Goal: Information Seeking & Learning: Learn about a topic

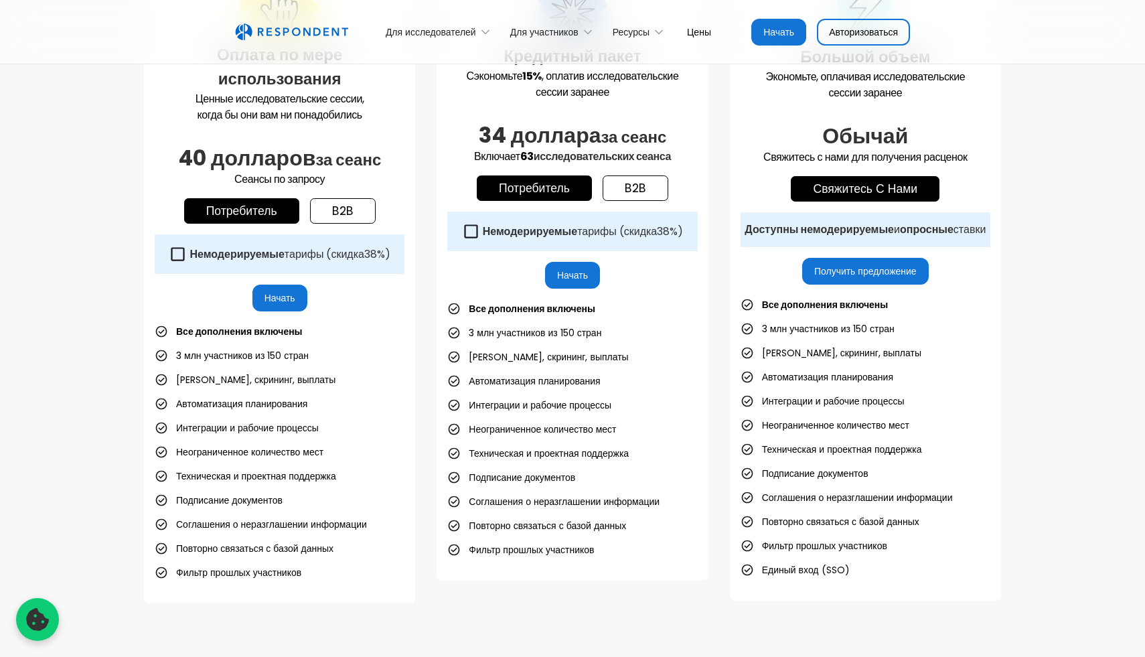
scroll to position [476, 0]
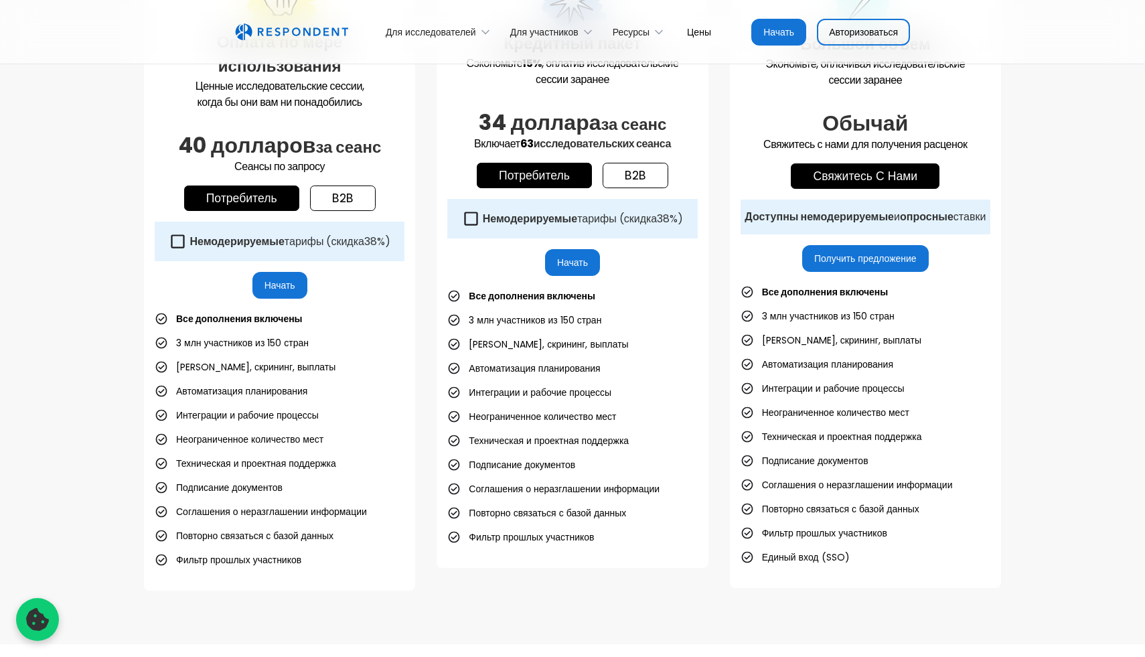
click at [174, 239] on icon at bounding box center [178, 241] width 18 height 18
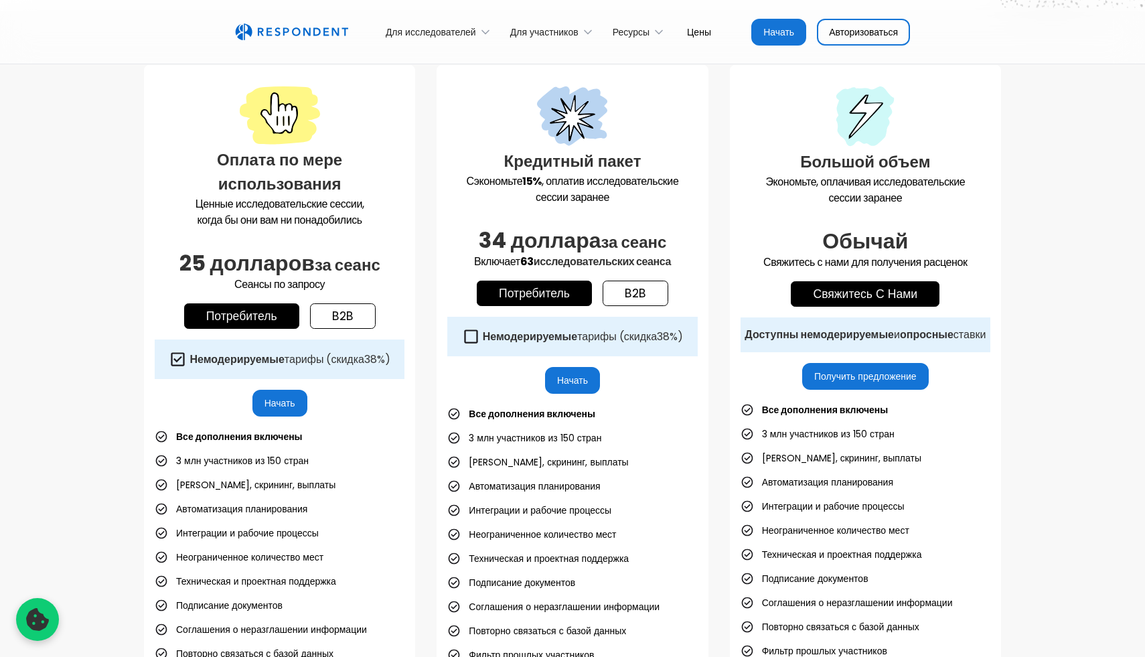
scroll to position [351, 0]
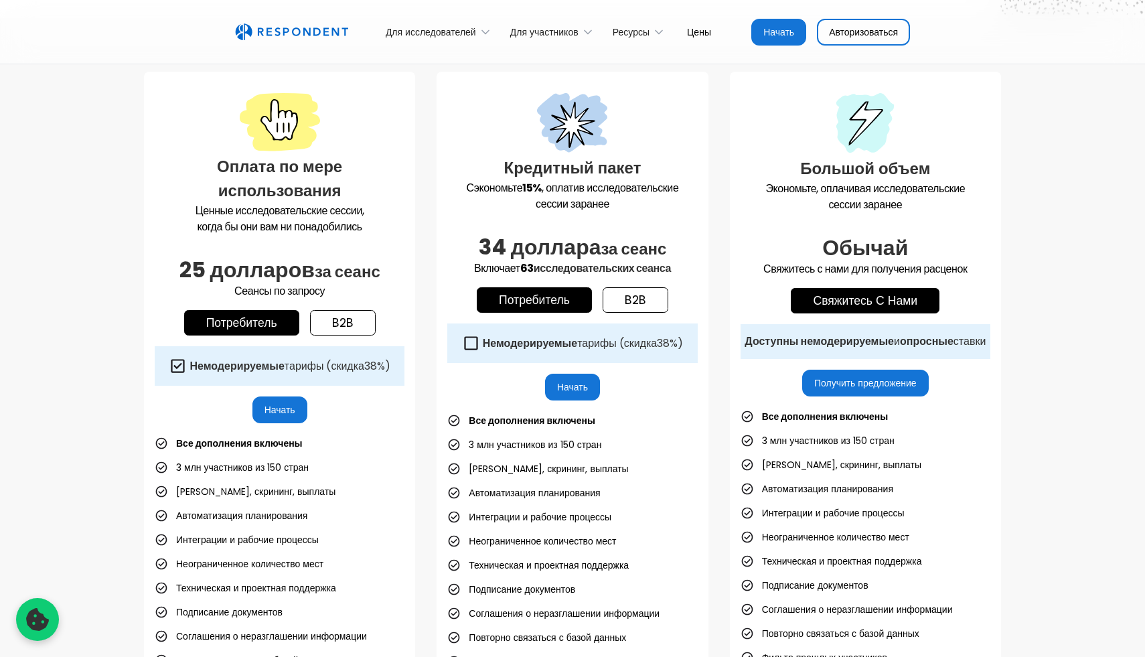
click at [468, 344] on icon at bounding box center [471, 343] width 18 height 18
click at [469, 345] on icon at bounding box center [471, 343] width 18 height 18
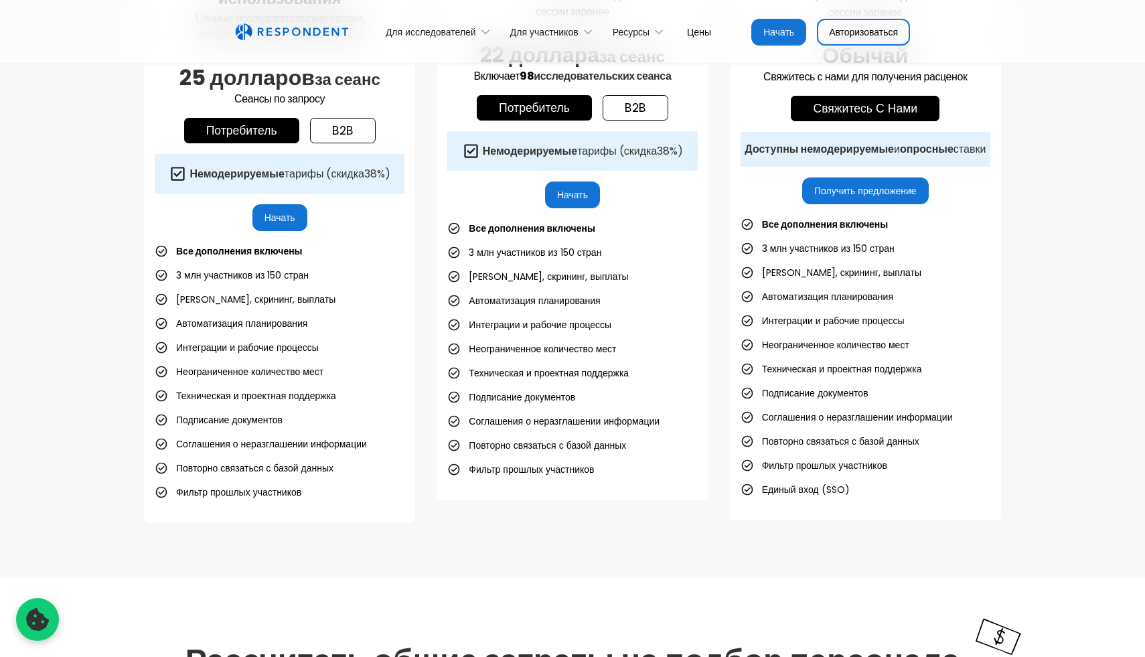
scroll to position [545, 0]
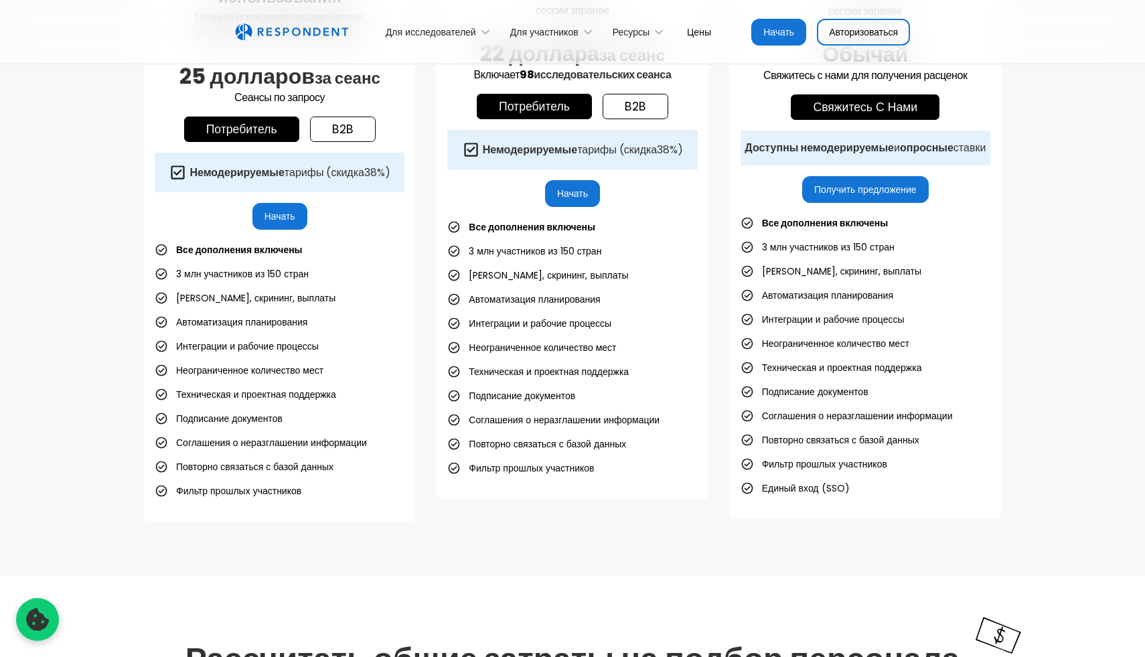
click at [355, 134] on link "b2b" at bounding box center [343, 128] width 66 height 25
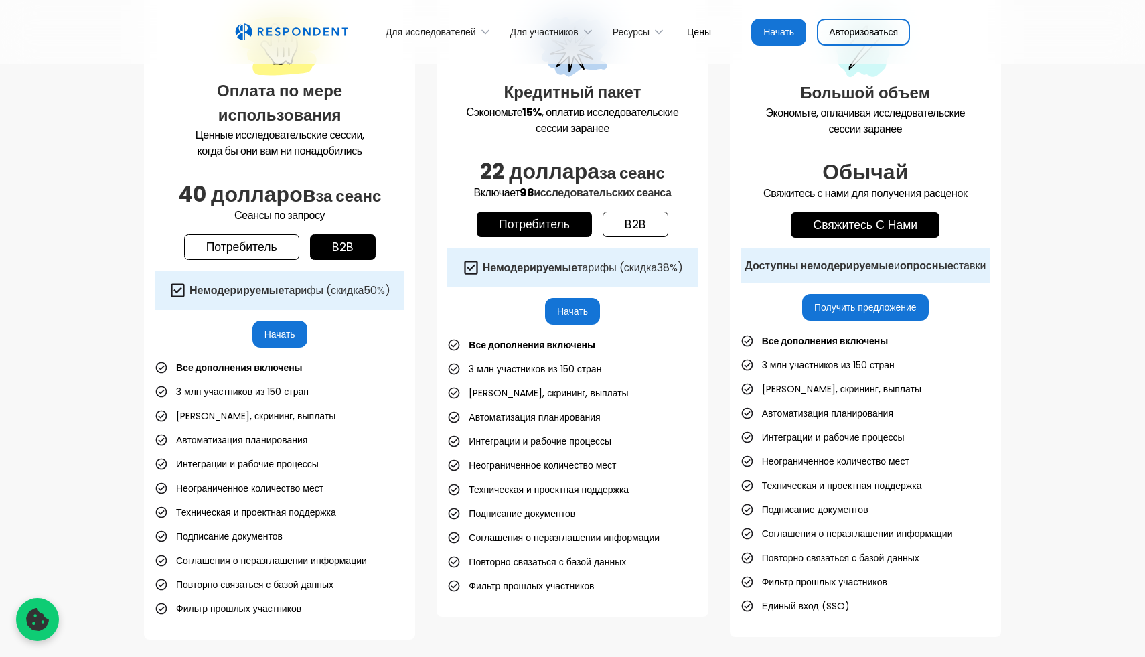
scroll to position [422, 0]
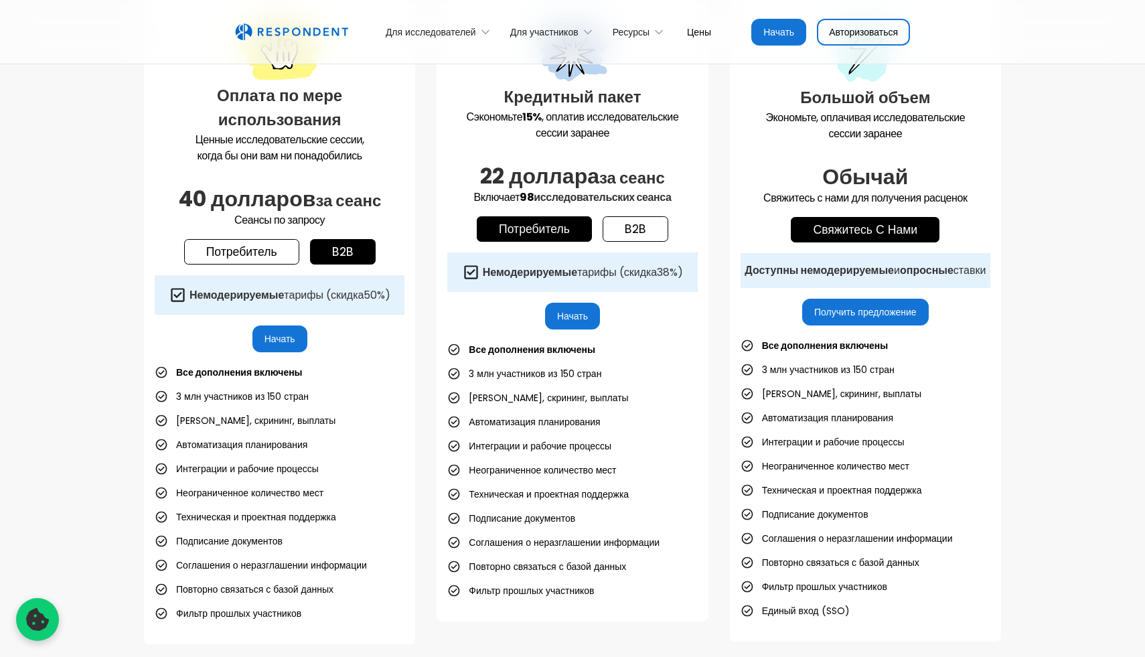
click at [275, 260] on link "Потребитель" at bounding box center [241, 251] width 115 height 25
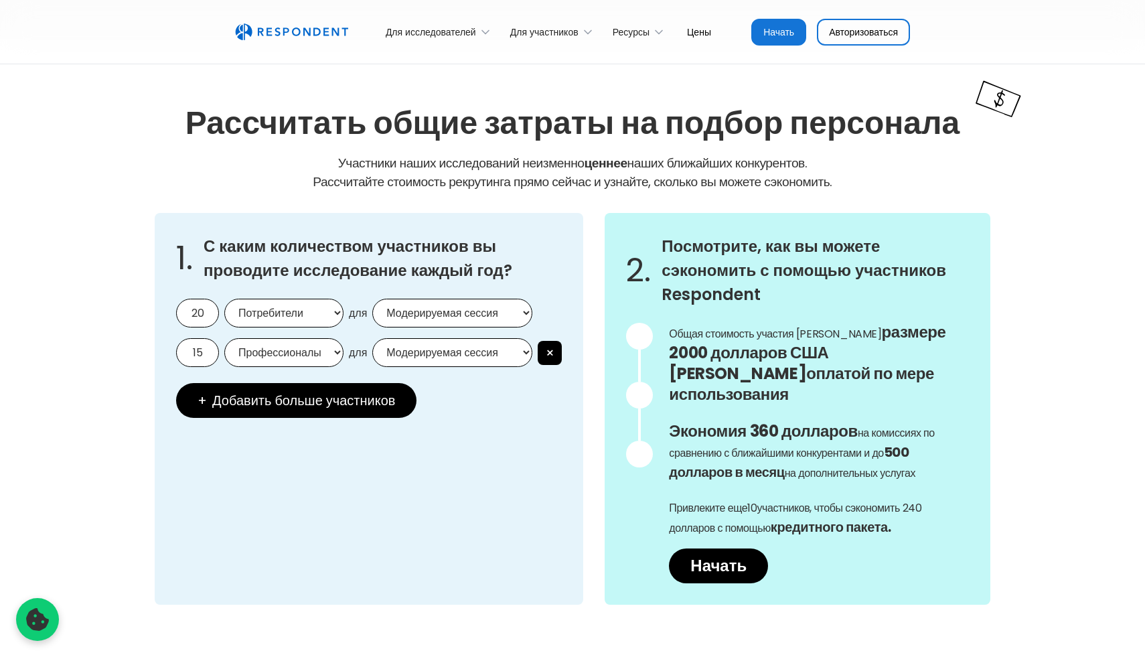
scroll to position [1162, 0]
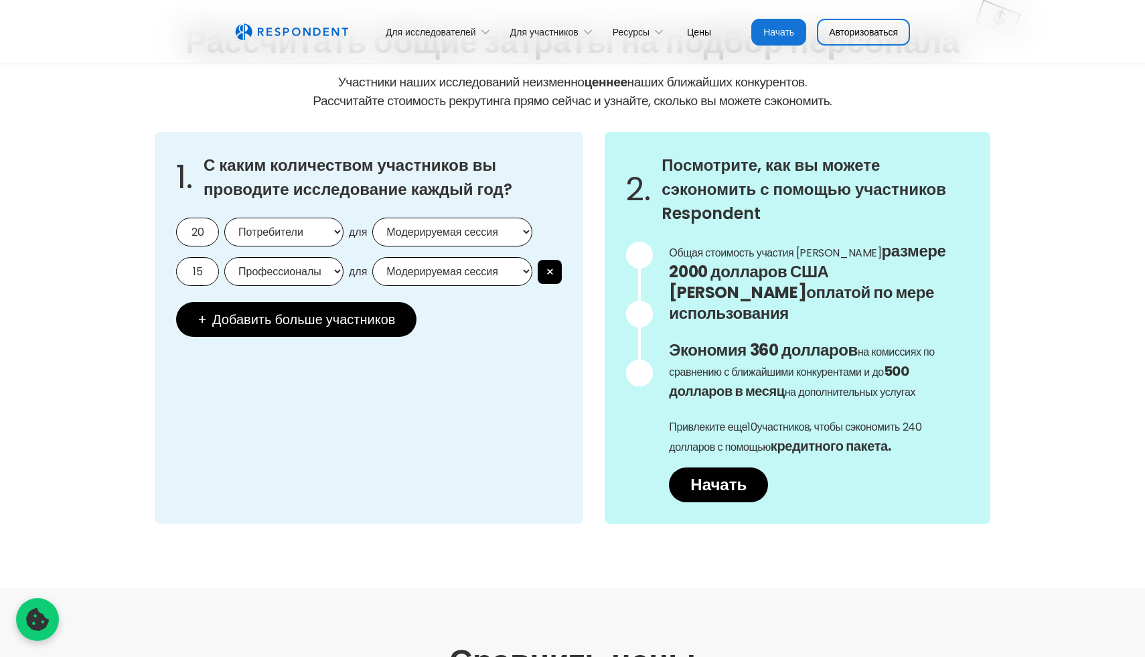
click at [438, 238] on select "Модерируемая сессия Немодерируемая сессия" at bounding box center [452, 232] width 160 height 29
select select "unmoderated"
click at [372, 218] on select "Модерируемая сессия Немодерируемая сессия" at bounding box center [452, 232] width 160 height 29
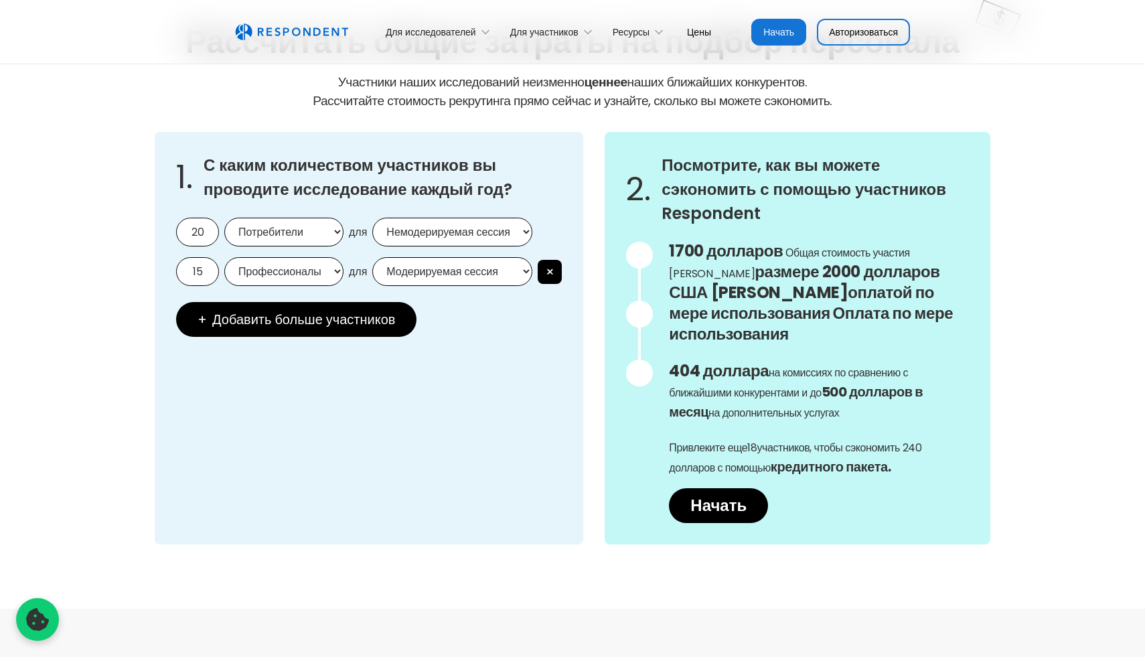
click at [329, 229] on select "Потребители Профессионалы" at bounding box center [283, 232] width 119 height 29
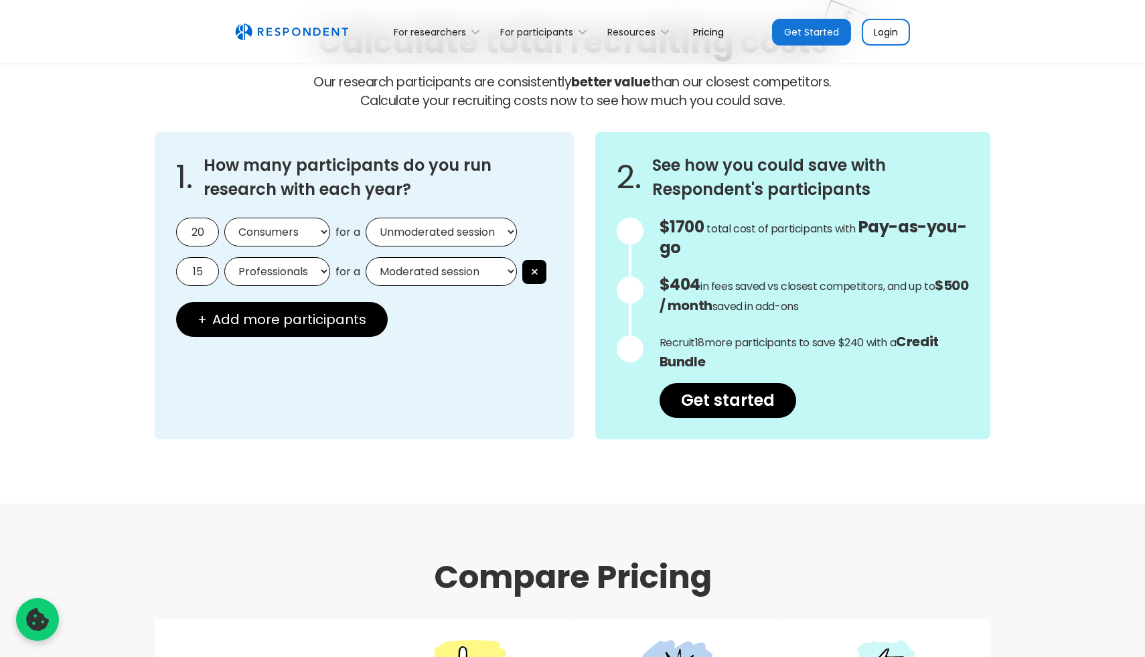
click at [315, 234] on select "Consumers Professionals" at bounding box center [277, 232] width 106 height 29
click at [224, 218] on select "Consumers Professionals" at bounding box center [277, 232] width 106 height 29
click at [305, 271] on select "Professionals Consumers" at bounding box center [277, 271] width 106 height 29
select select "consumers"
click at [224, 257] on select "Professionals Consumers" at bounding box center [277, 271] width 106 height 29
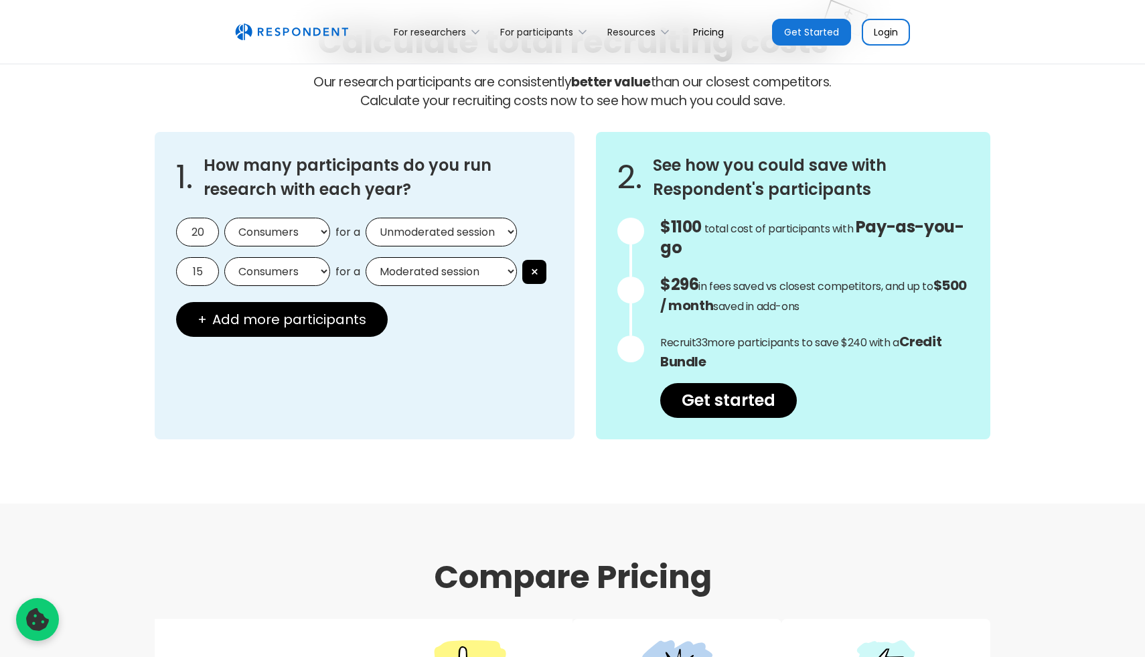
click at [204, 263] on input "15" at bounding box center [197, 271] width 43 height 29
drag, startPoint x: 208, startPoint y: 232, endPoint x: 157, endPoint y: 232, distance: 50.2
click at [157, 232] on div "1. How many participants do you run research with each year? 20 Consumers Profe…" at bounding box center [365, 285] width 420 height 307
type input "10"
click at [500, 362] on div "1. How many participants do you run research with each year? 10 Consumers Profe…" at bounding box center [365, 285] width 420 height 307
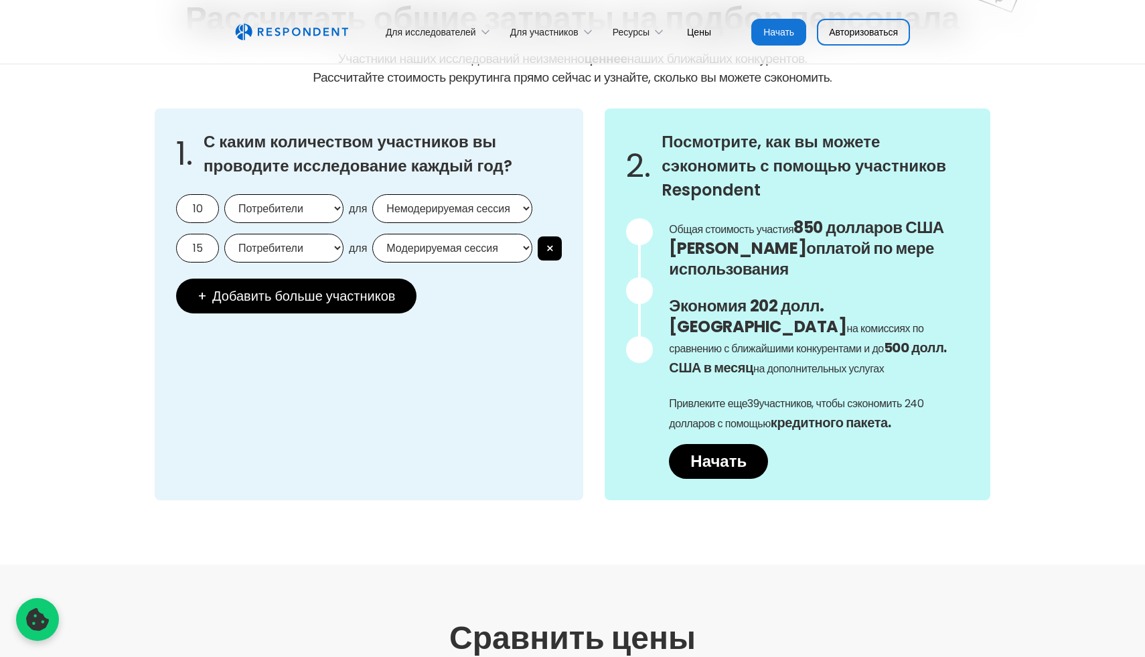
scroll to position [1188, 0]
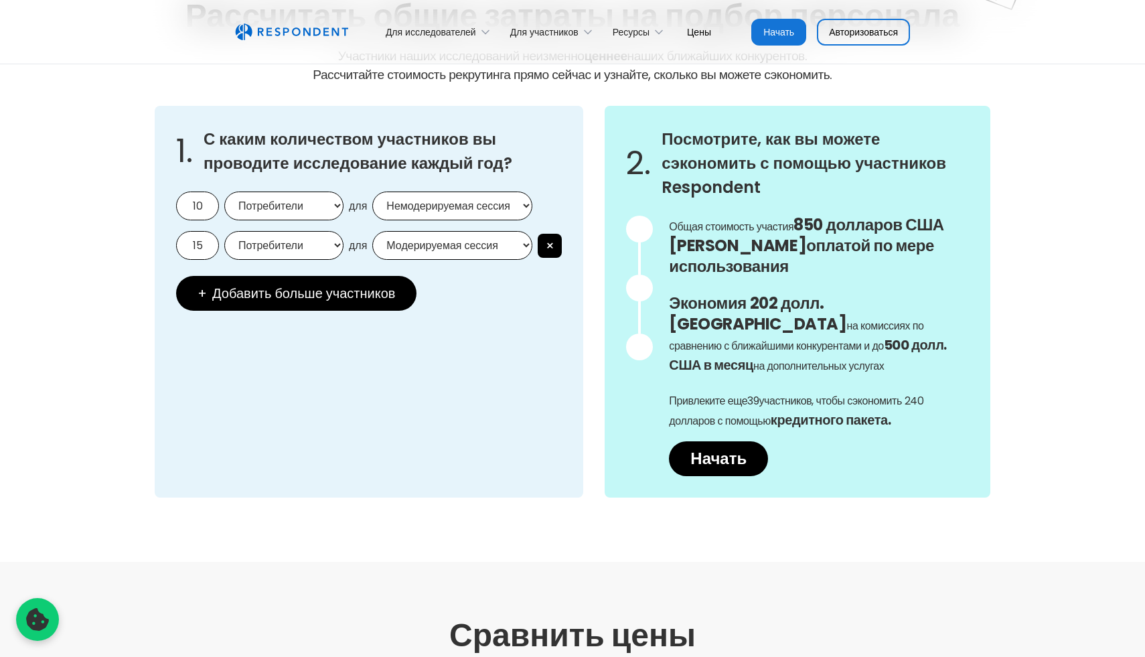
click at [491, 256] on select "Модерируемая сессия Немодерируемая сессия" at bounding box center [452, 245] width 160 height 29
select select "unmoderated"
click at [372, 231] on select "Модерируемая сессия Немодерируемая сессия" at bounding box center [452, 245] width 160 height 29
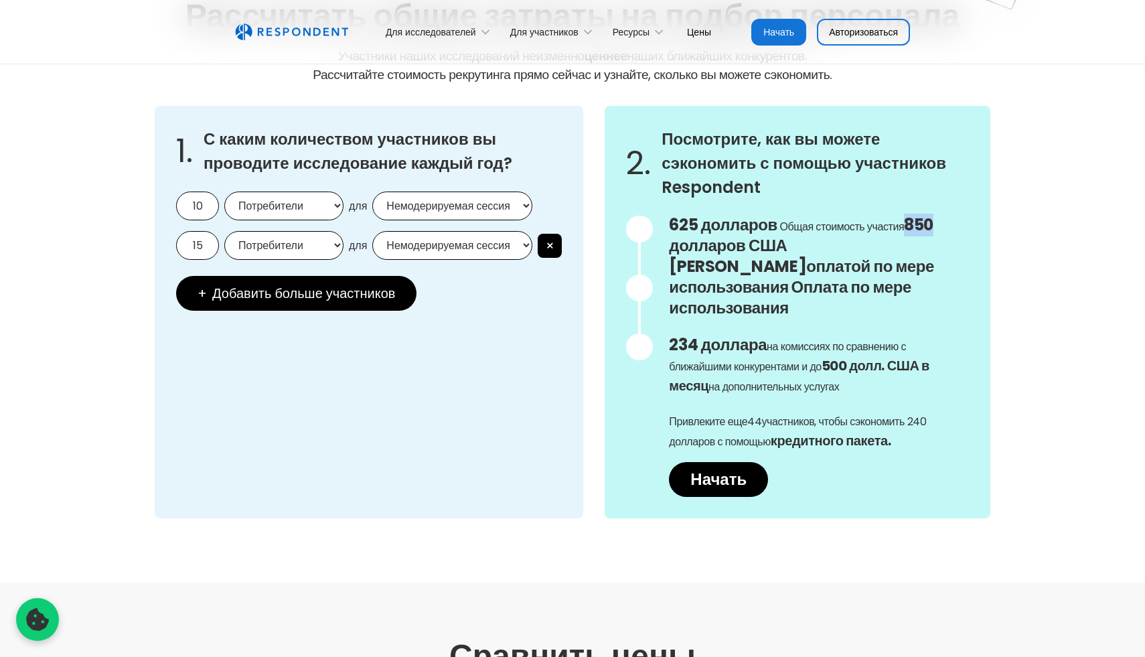
drag, startPoint x: 908, startPoint y: 225, endPoint x: 955, endPoint y: 232, distance: 48.1
click at [955, 232] on p "625 долларов Общая стоимость участия 850 долларов США с оплатой по мере использ…" at bounding box center [819, 268] width 300 height 104
drag, startPoint x: 701, startPoint y: 241, endPoint x: 901, endPoint y: 249, distance: 200.3
click at [901, 249] on font "Общая стоимость участия 850 долларов США с оплатой по мере использования" at bounding box center [801, 258] width 265 height 78
drag, startPoint x: 775, startPoint y: 271, endPoint x: 883, endPoint y: 282, distance: 108.3
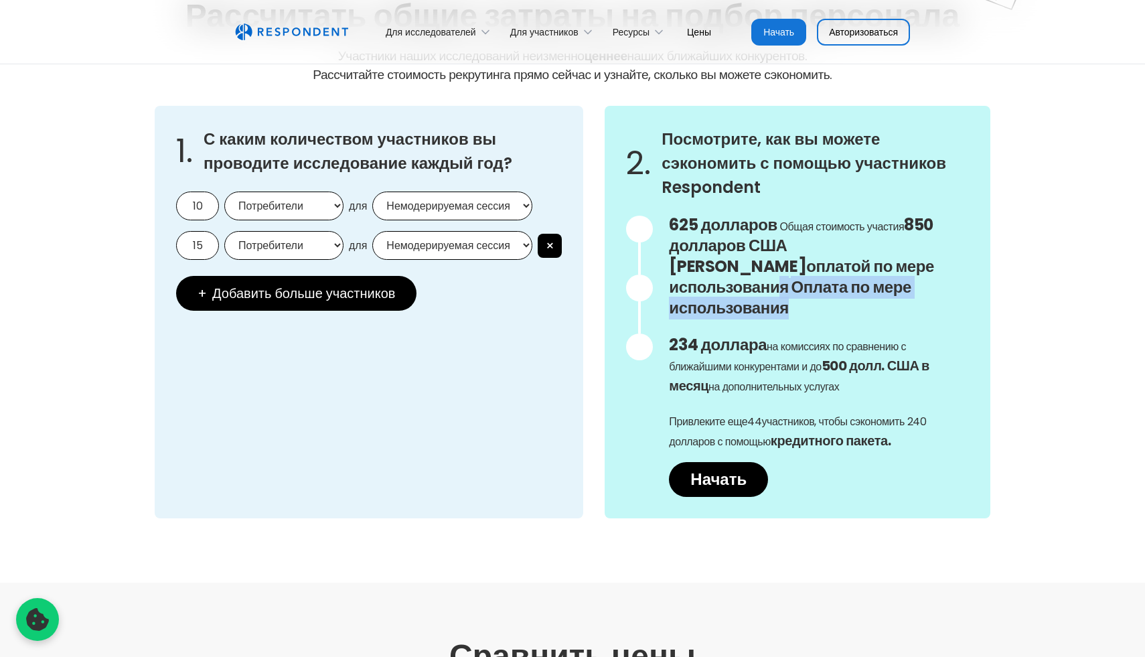
click at [883, 282] on p "625 долларов Общая стоимость участия 850 долларов США с оплатой по мере использ…" at bounding box center [819, 268] width 300 height 104
click at [845, 299] on div "625 долларов Общая стоимость участия 850 долларов США с оплатой по мере использ…" at bounding box center [819, 356] width 300 height 281
drag, startPoint x: 782, startPoint y: 327, endPoint x: 898, endPoint y: 326, distance: 115.8
click at [898, 339] on font "на комиссиях по сравнению с ближайшими конкурентами и до" at bounding box center [787, 356] width 237 height 35
drag, startPoint x: 736, startPoint y: 351, endPoint x: 872, endPoint y: 347, distance: 136.7
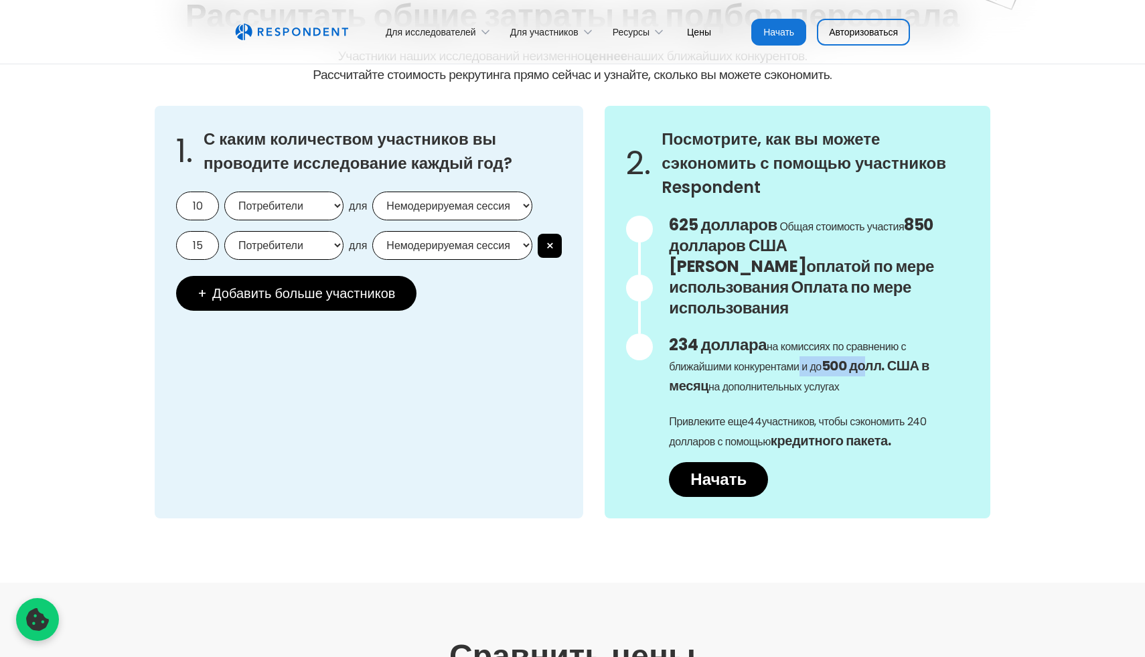
click at [872, 347] on p "234 доллара на комиссиях по сравнению с ближайшими конкурентами и до 500 долл. …" at bounding box center [819, 365] width 300 height 61
drag, startPoint x: 718, startPoint y: 362, endPoint x: 807, endPoint y: 375, distance: 89.9
click at [807, 375] on div "625 долларов Общая стоимость участия 850 долларов США с оплатой по мере использ…" at bounding box center [819, 356] width 300 height 281
drag, startPoint x: 717, startPoint y: 404, endPoint x: 821, endPoint y: 408, distance: 103.9
click at [821, 412] on p "Привлеките еще 44 участников, чтобы сэкономить 240 долларов с помощью кредитног…" at bounding box center [819, 431] width 300 height 39
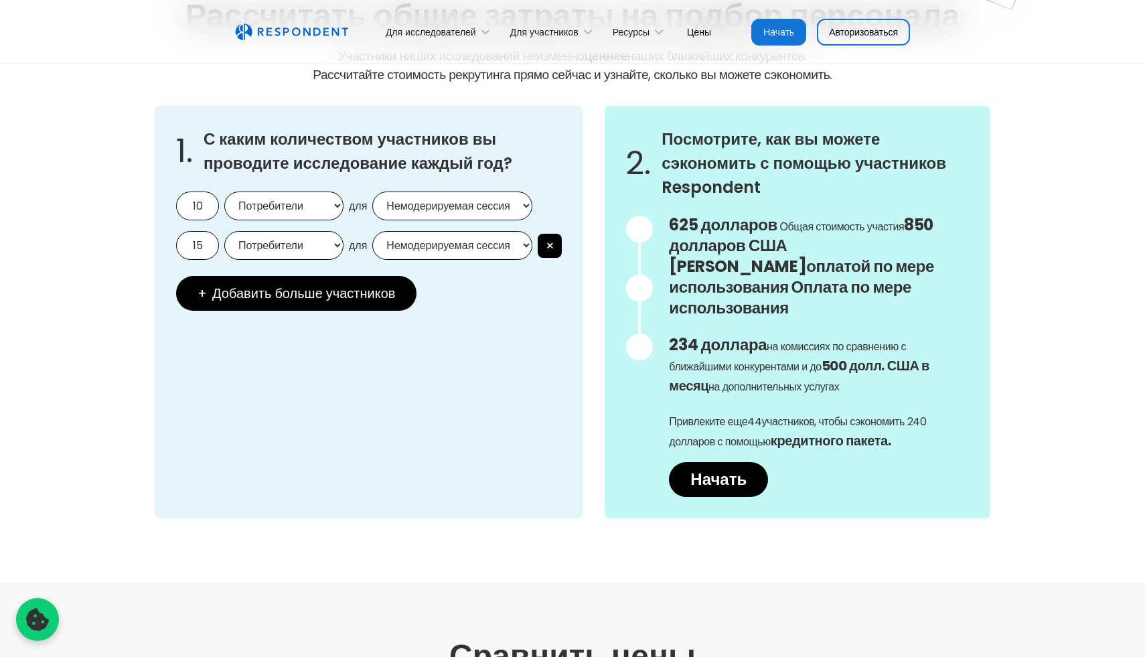
click at [858, 362] on p "234 доллара на комиссиях по сравнению с ближайшими конкурентами и до 500 долл. …" at bounding box center [819, 365] width 300 height 61
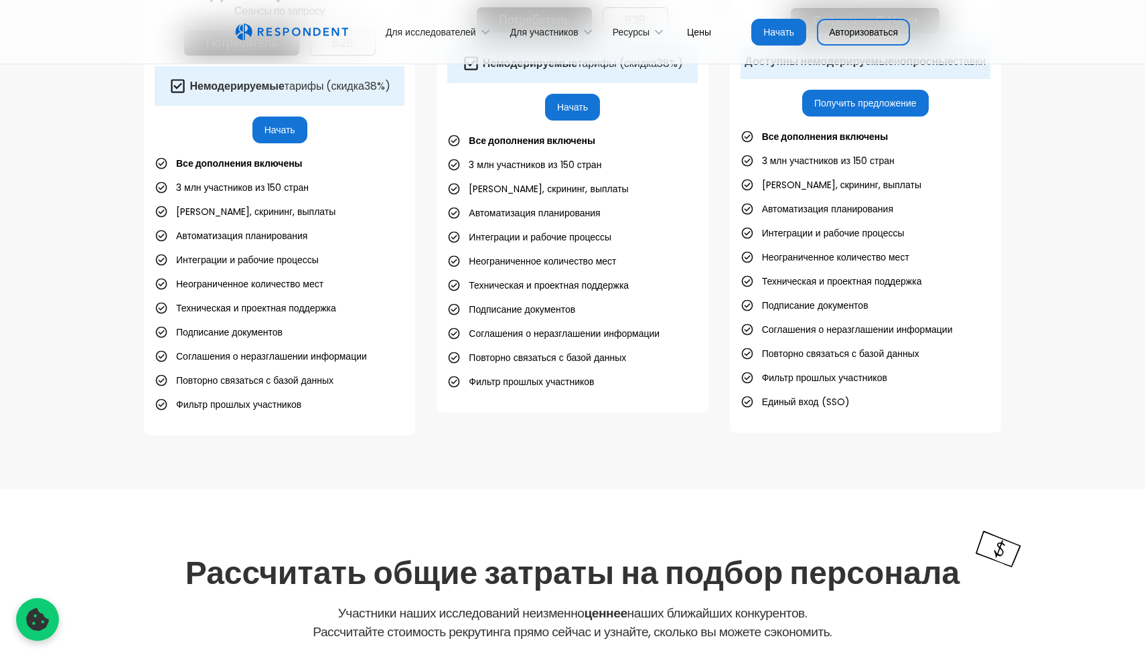
scroll to position [0, 0]
